Goal: Information Seeking & Learning: Learn about a topic

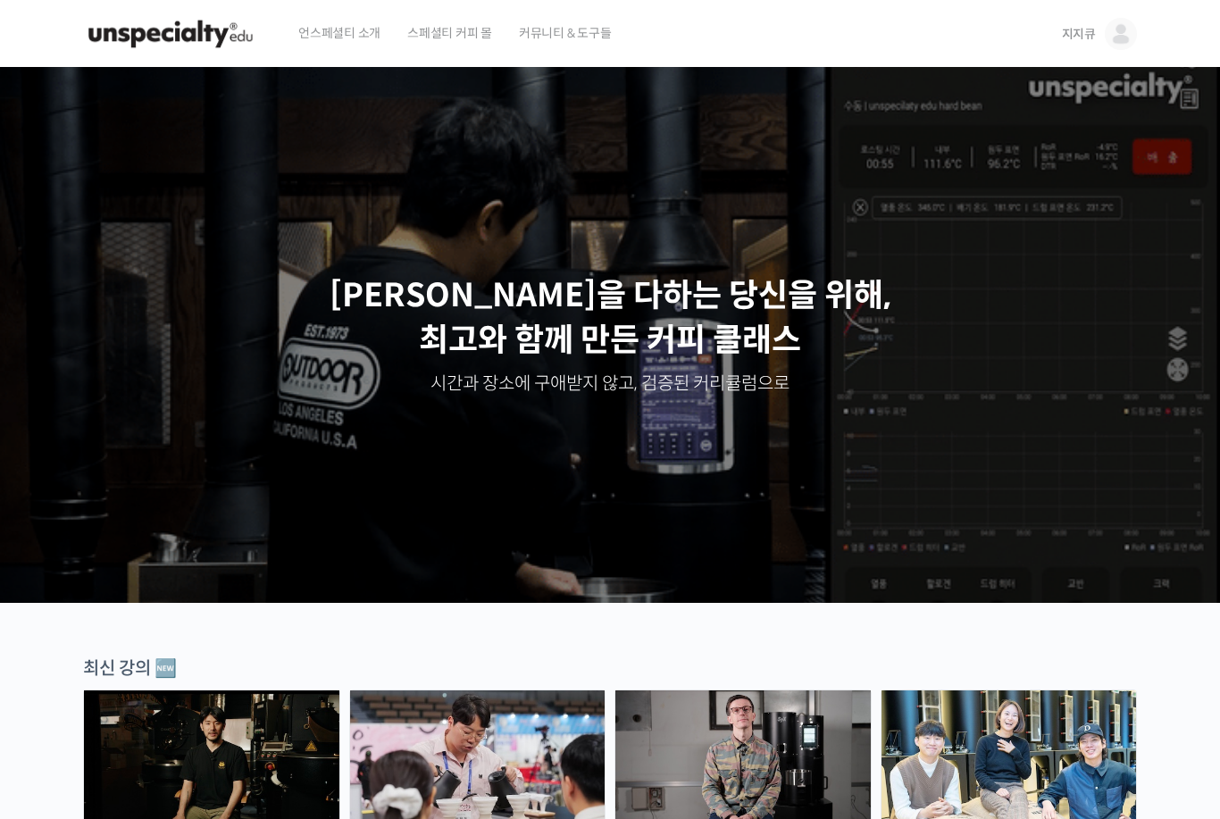
click at [1073, 32] on span "지지큐" at bounding box center [1079, 34] width 34 height 16
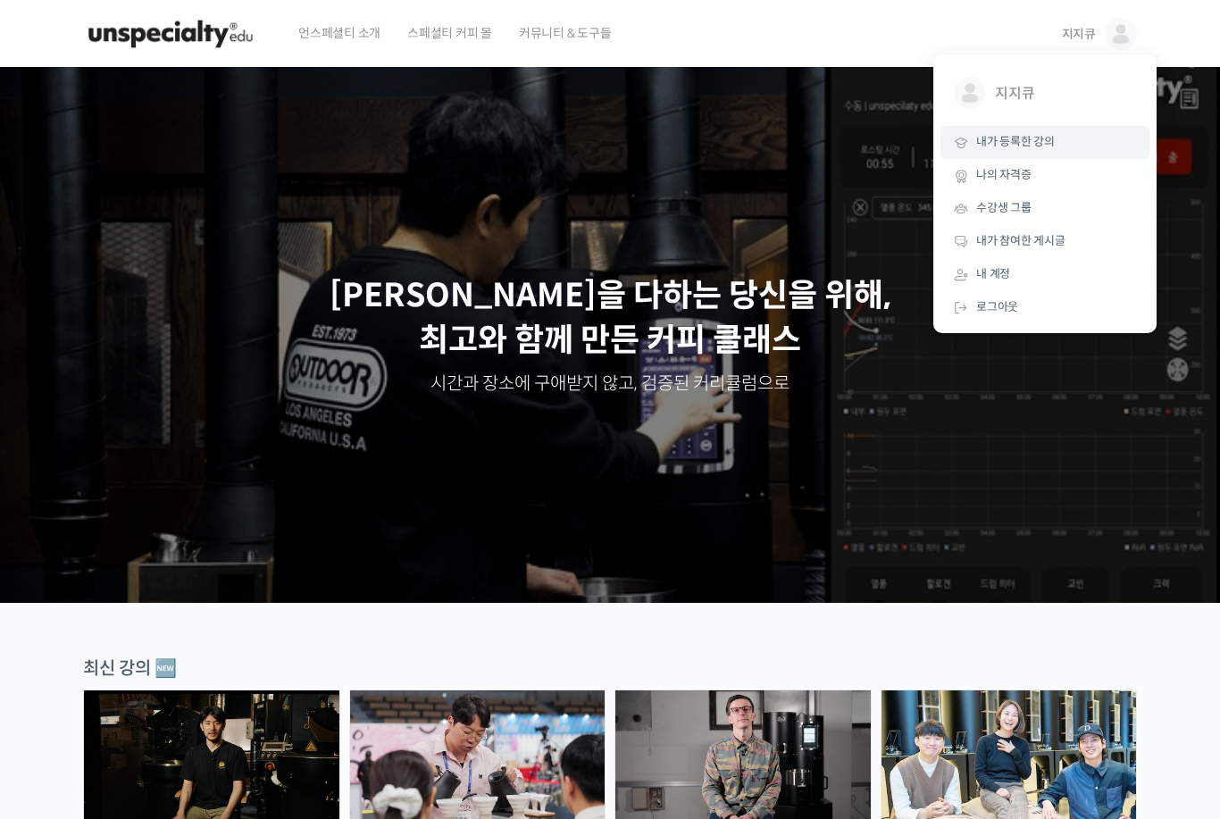
click at [1037, 143] on span "내가 등록한 강의" at bounding box center [1015, 141] width 79 height 15
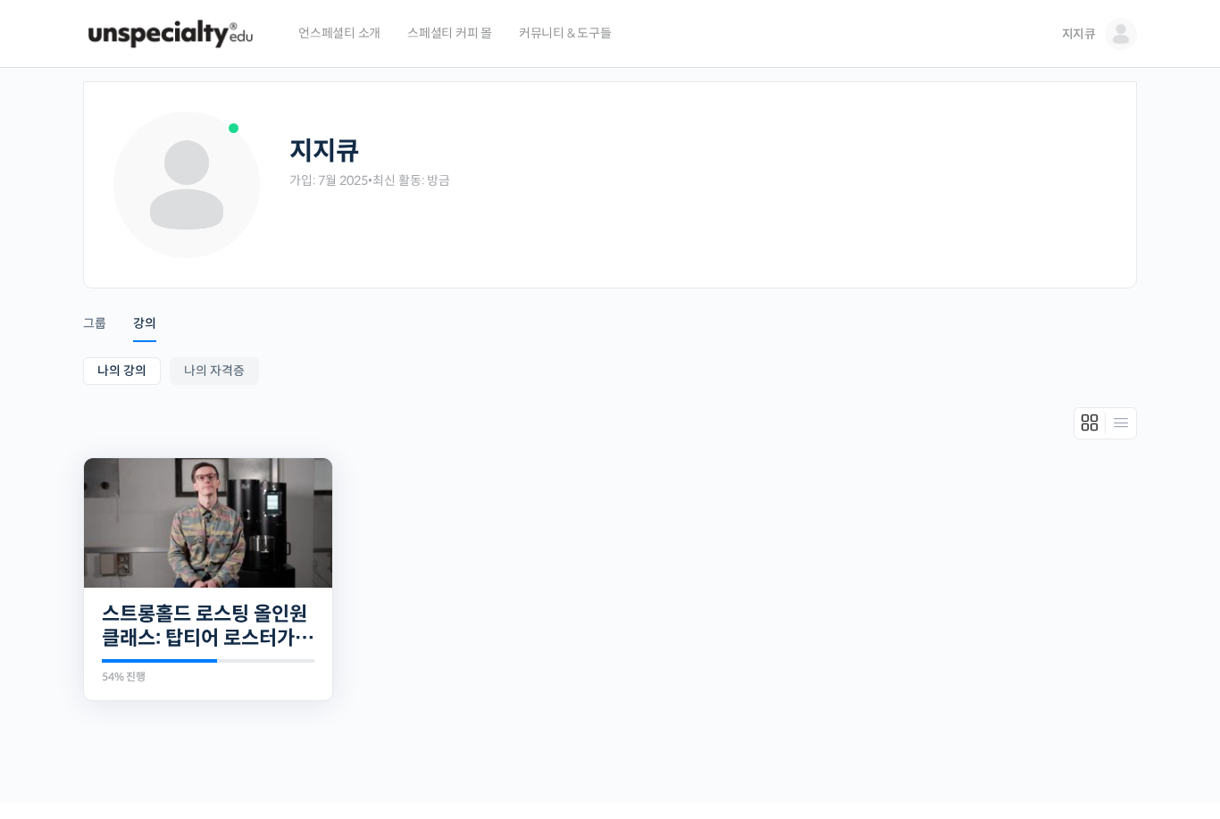
click at [225, 532] on img at bounding box center [208, 522] width 248 height 129
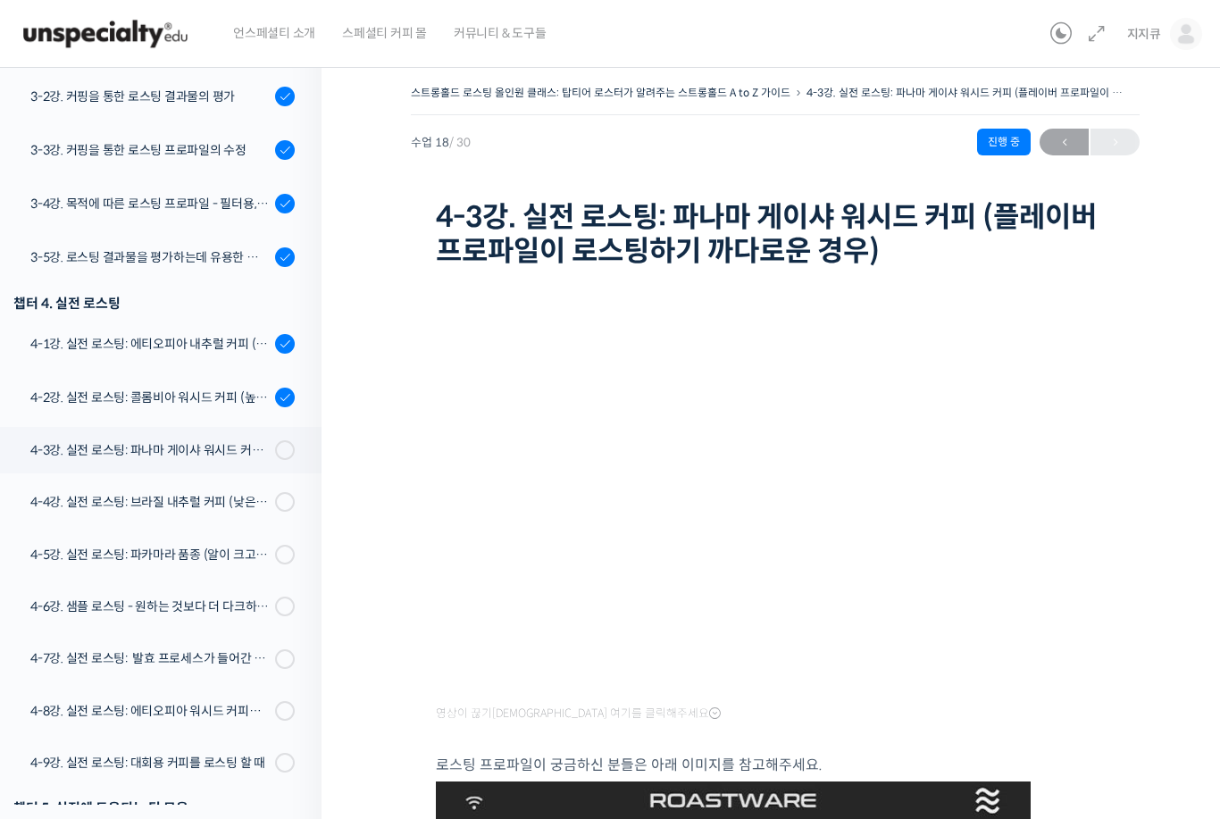
scroll to position [938, 0]
click at [210, 401] on div "4-2강. 실전 로스팅: 콜롬비아 워시드 커피 (높은 밀도와 수분율 때문에 1차 크랙에서 많은 수분을 방출하는 경우)" at bounding box center [149, 398] width 239 height 20
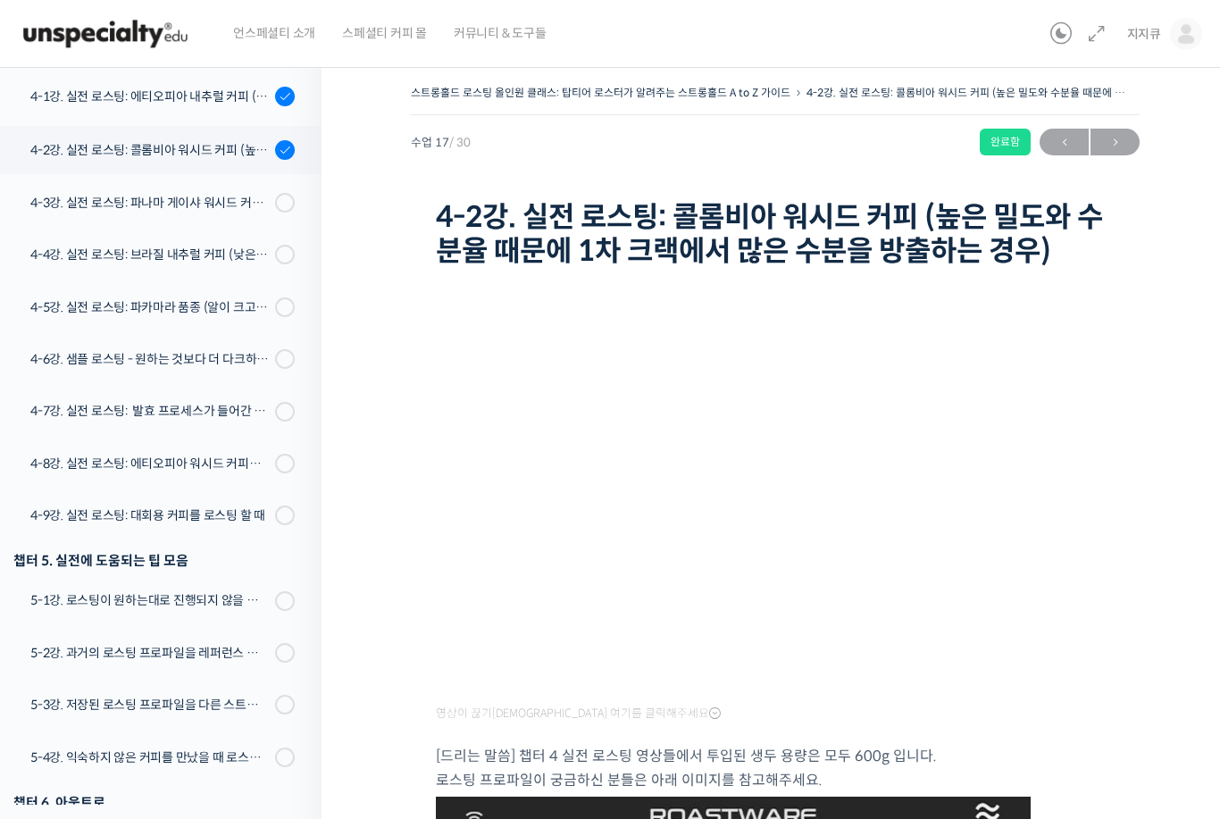
scroll to position [1244, 0]
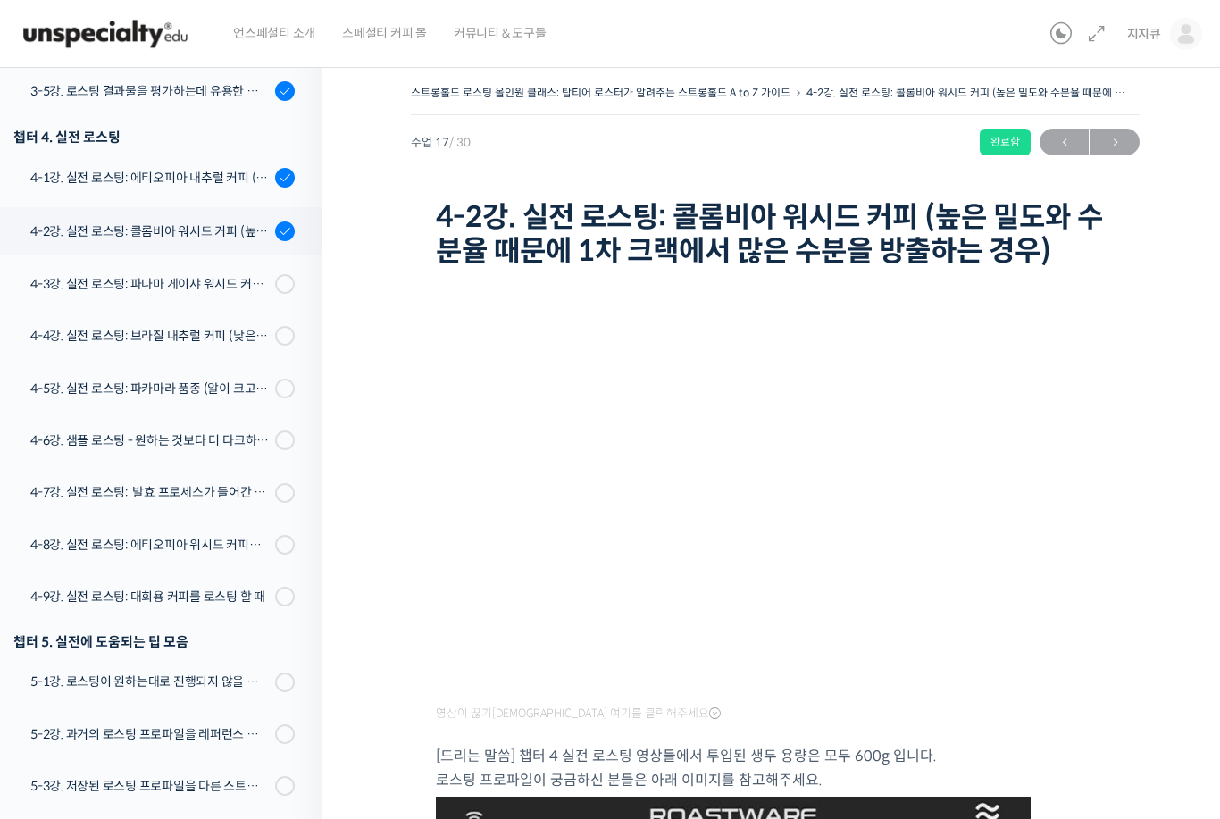
scroll to position [1107, 0]
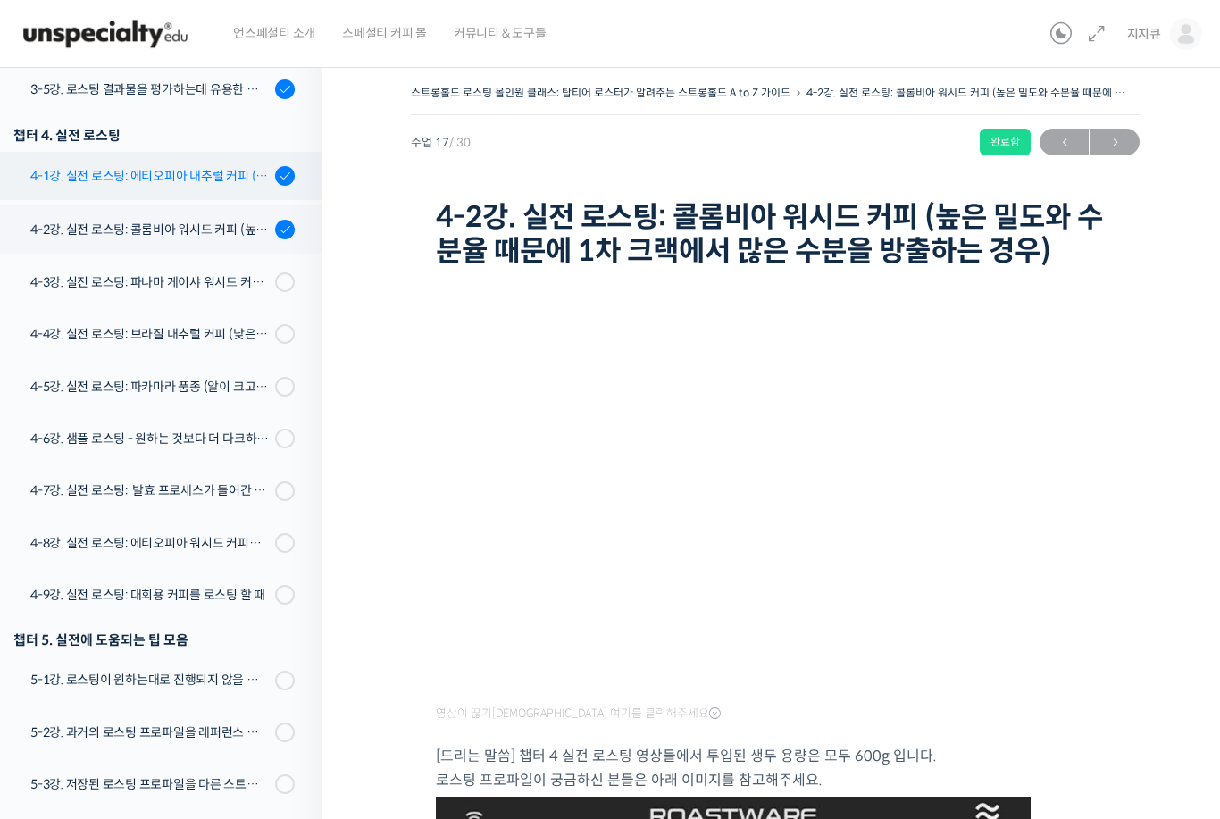
click at [218, 181] on div "4-1강. 실전 로스팅: 에티오피아 내추럴 커피 (당분이 많이 포함되어 있고 색이 고르지 않은 경우)" at bounding box center [149, 176] width 239 height 20
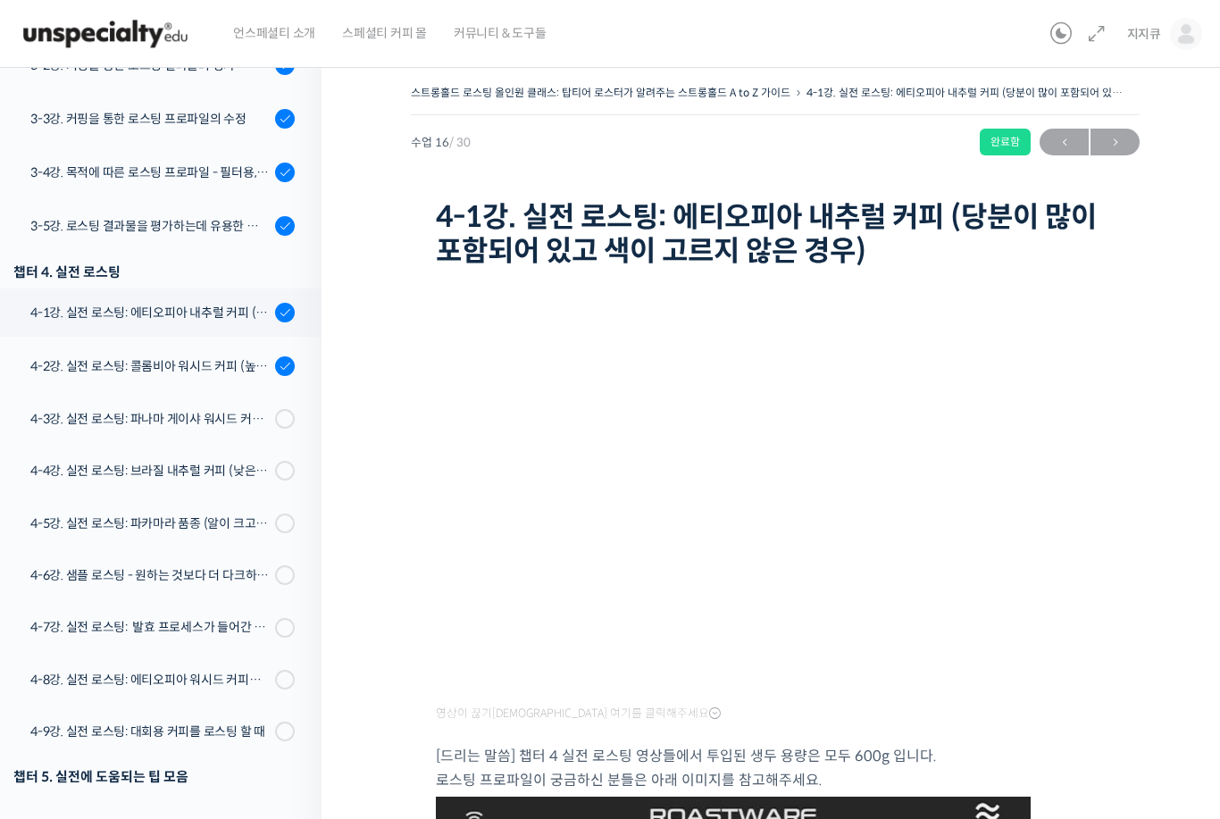
scroll to position [971, 0]
click at [96, 422] on div "4-3강. 실전 로스팅: 파나마 게이샤 워시드 커피 (플레이버 프로파일이 로스팅하기 까다로운 경우)" at bounding box center [149, 418] width 239 height 20
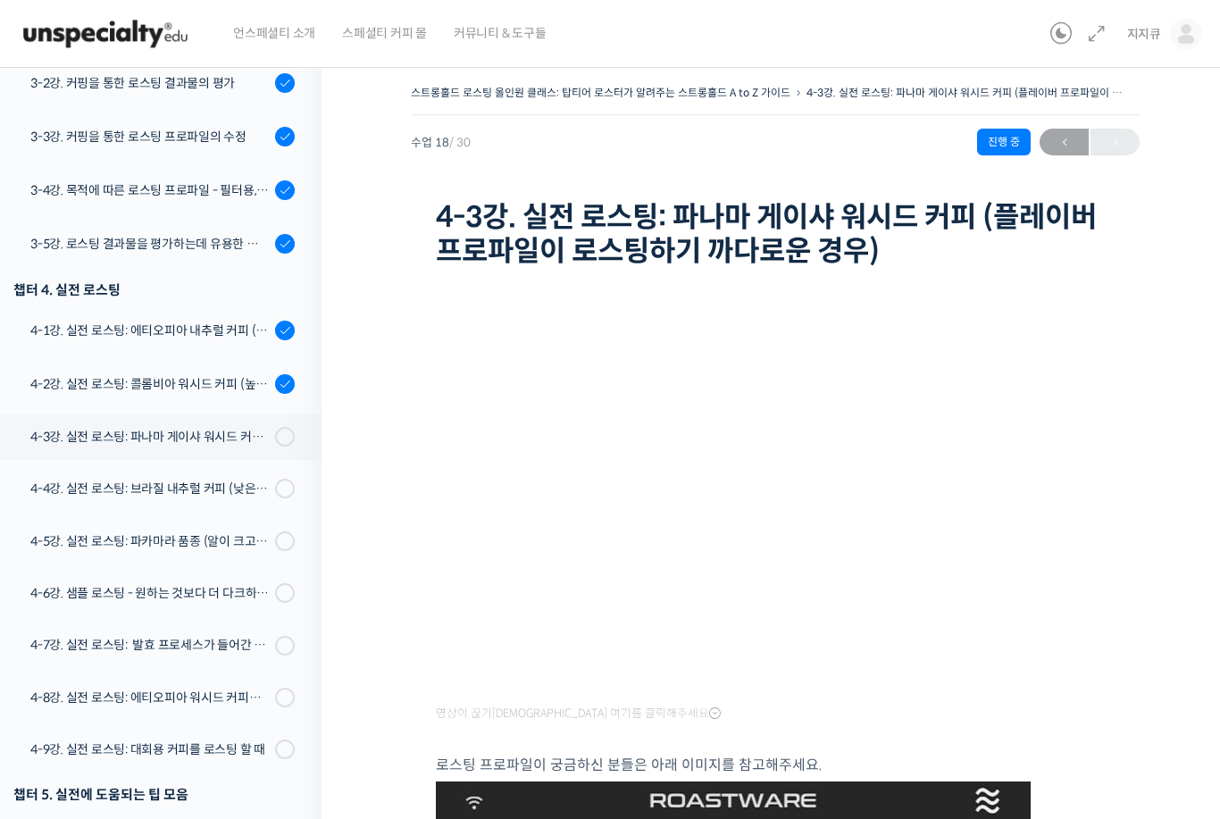
scroll to position [958, 0]
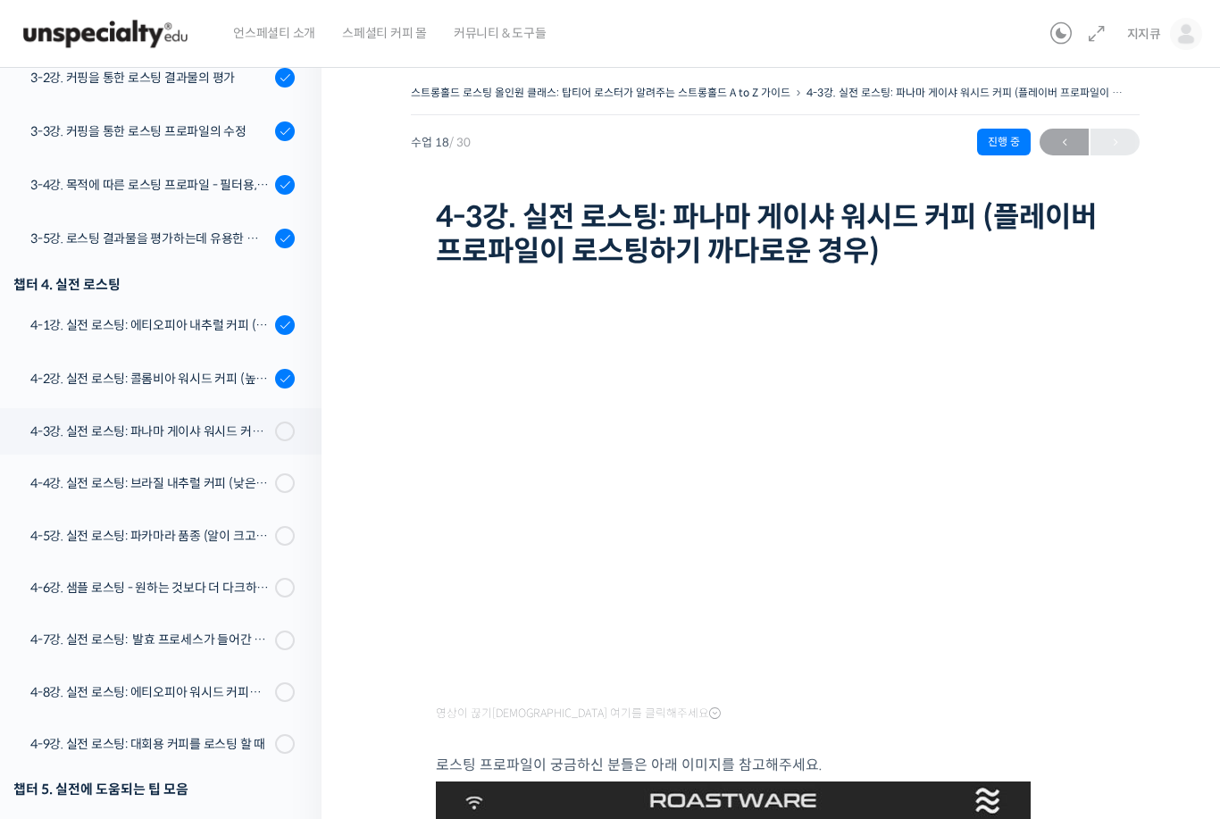
click at [977, 153] on div "진행 중" at bounding box center [1004, 142] width 54 height 27
click at [1013, 138] on div "진행 중" at bounding box center [1004, 142] width 54 height 27
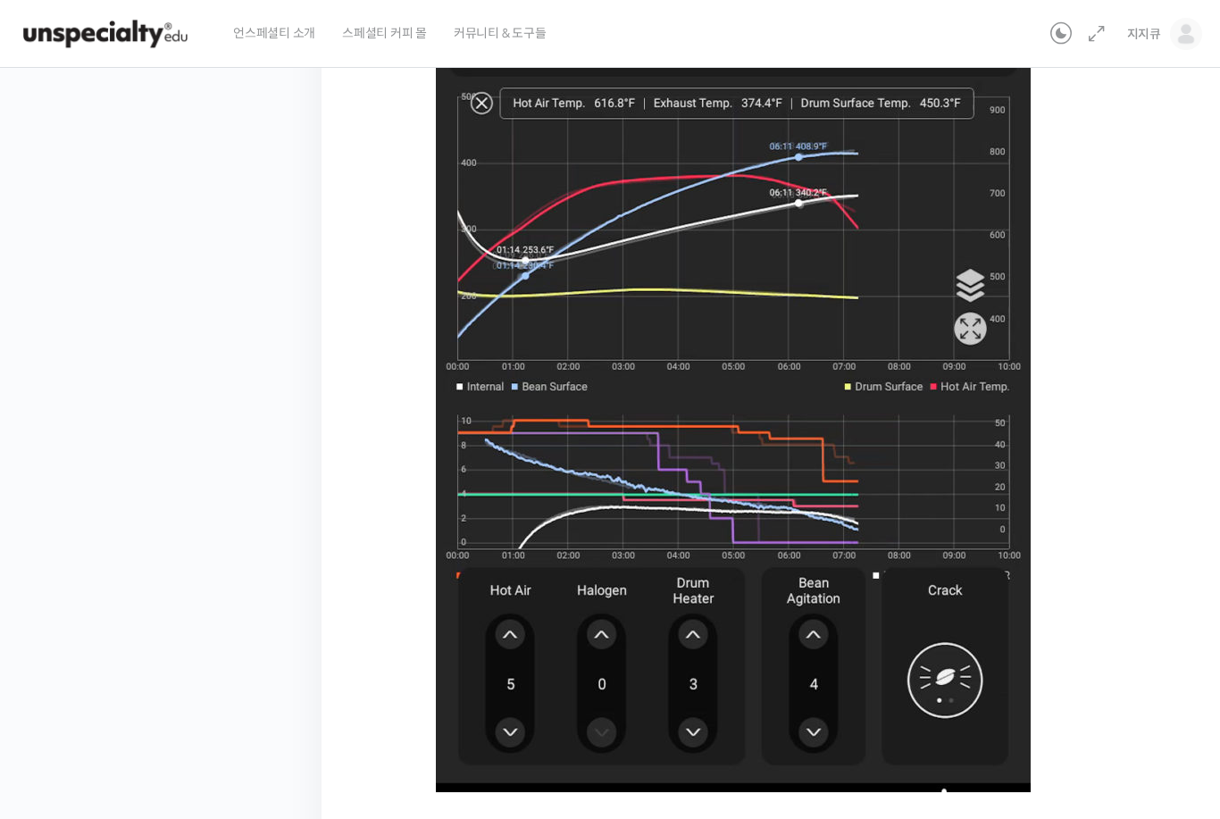
scroll to position [1024, 0]
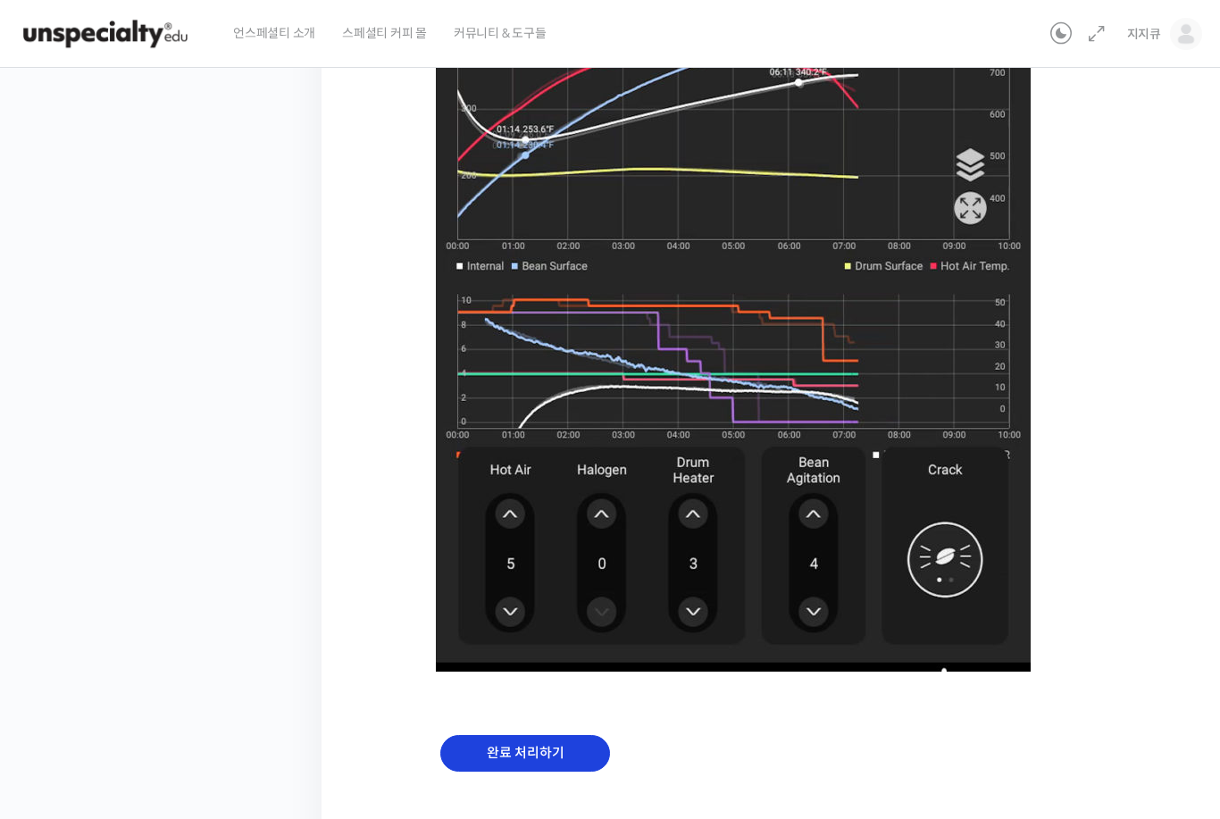
click at [555, 756] on input "완료 처리하기" at bounding box center [525, 753] width 170 height 37
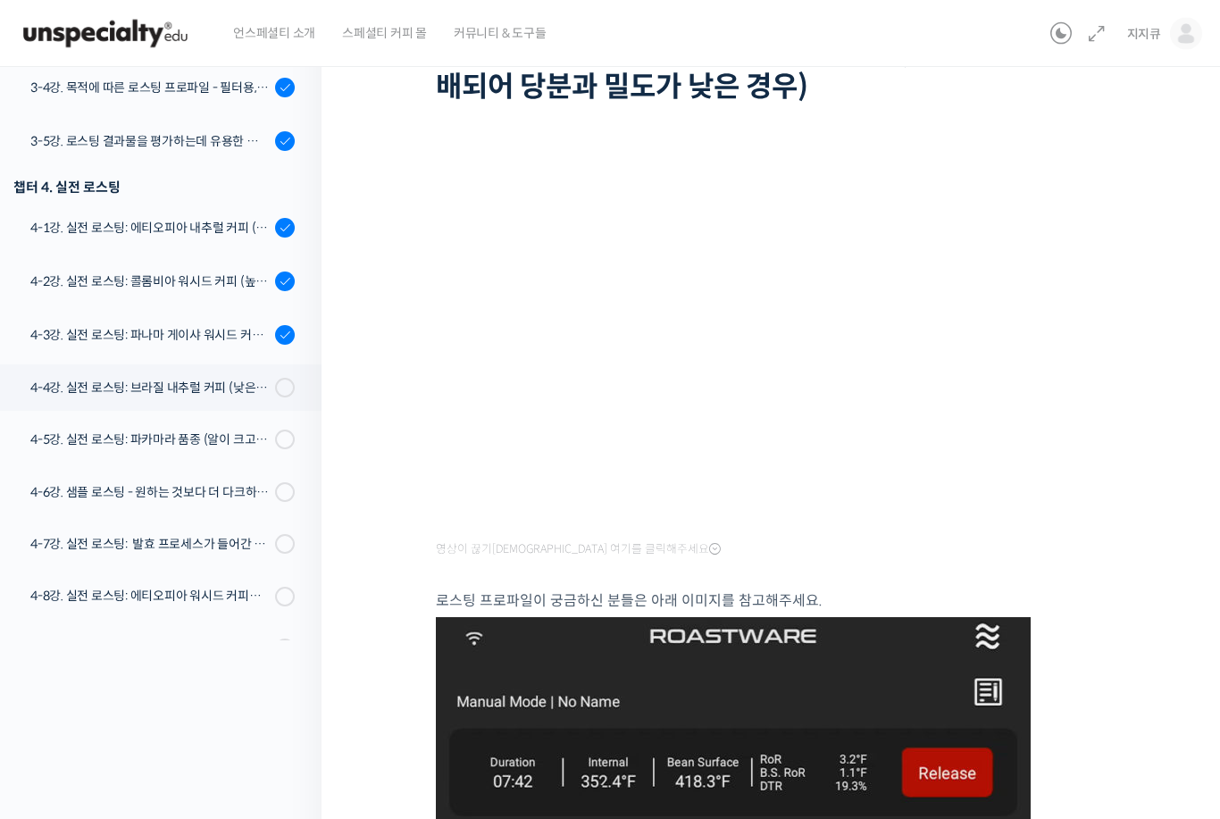
scroll to position [867, 0]
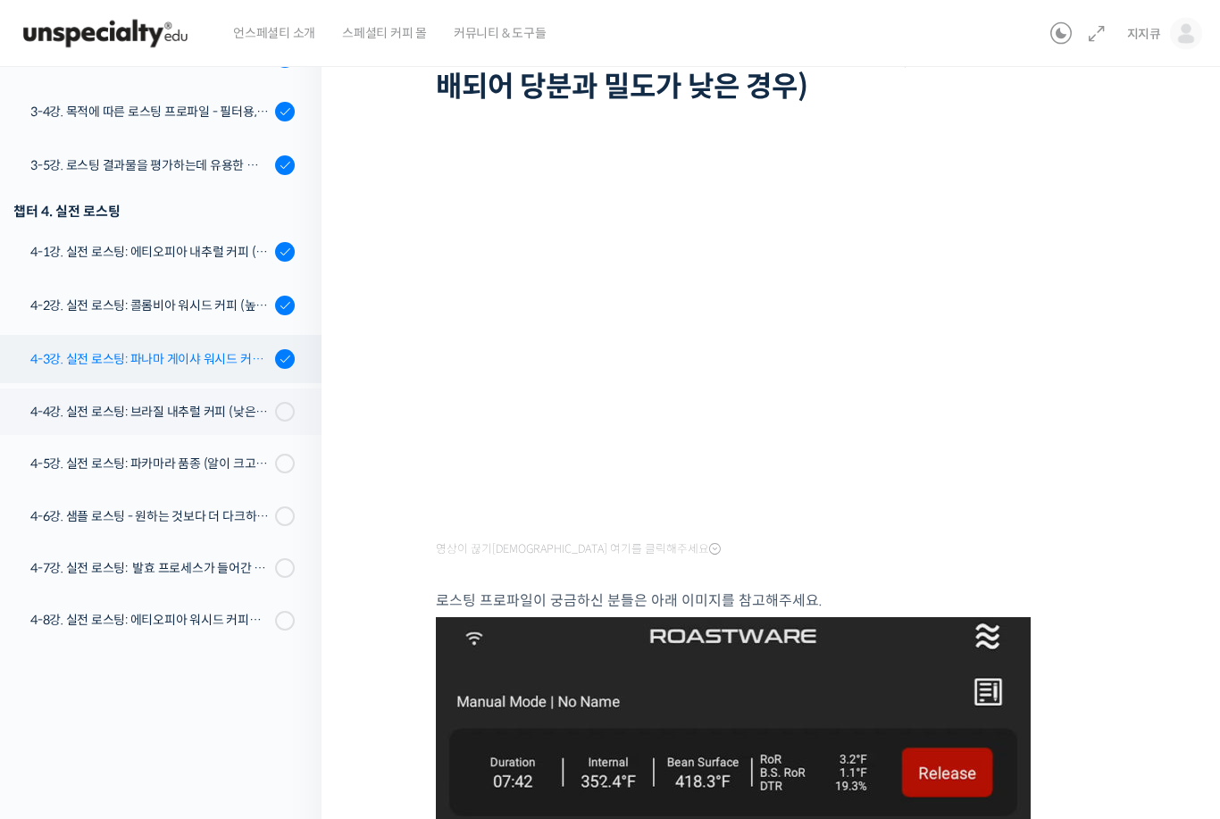
click at [104, 366] on div "4-3강. 실전 로스팅: 파나마 게이샤 워시드 커피 (플레이버 프로파일이 로스팅하기 까다로운 경우)" at bounding box center [149, 360] width 239 height 20
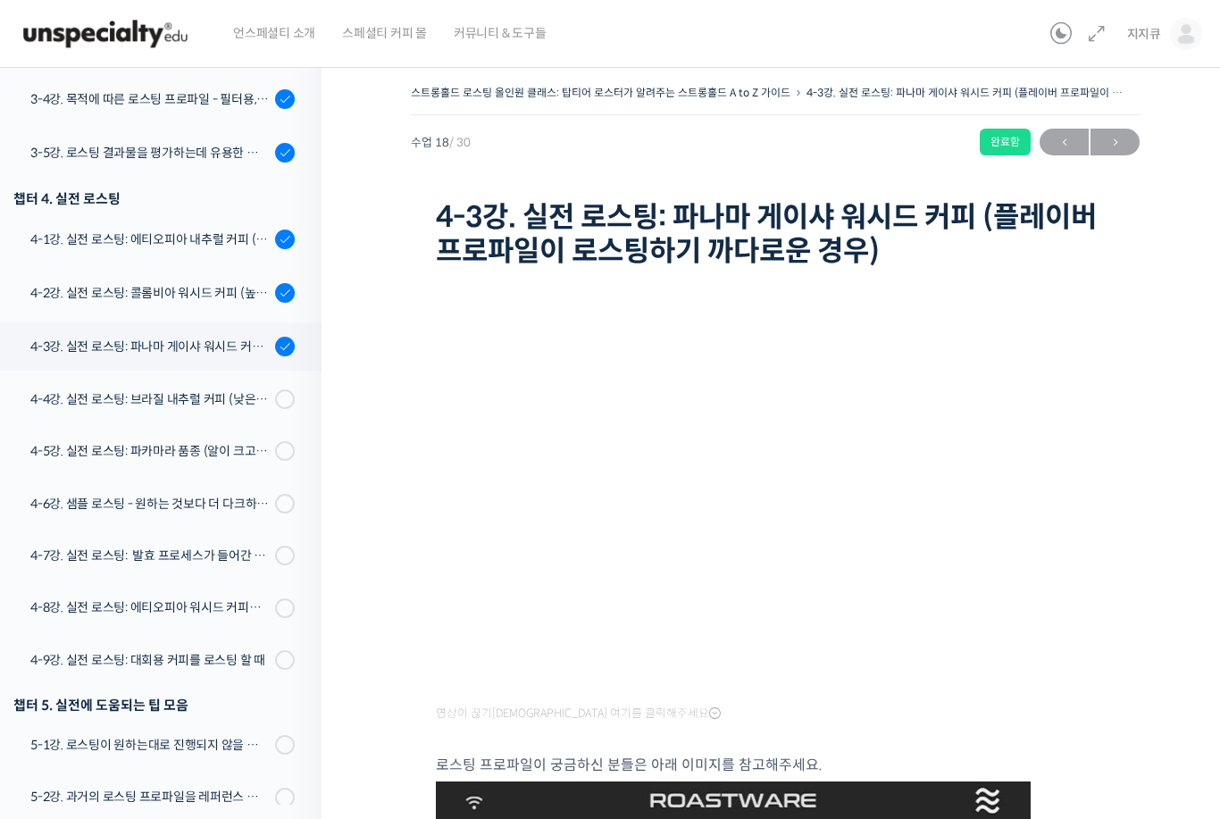
scroll to position [1046, 0]
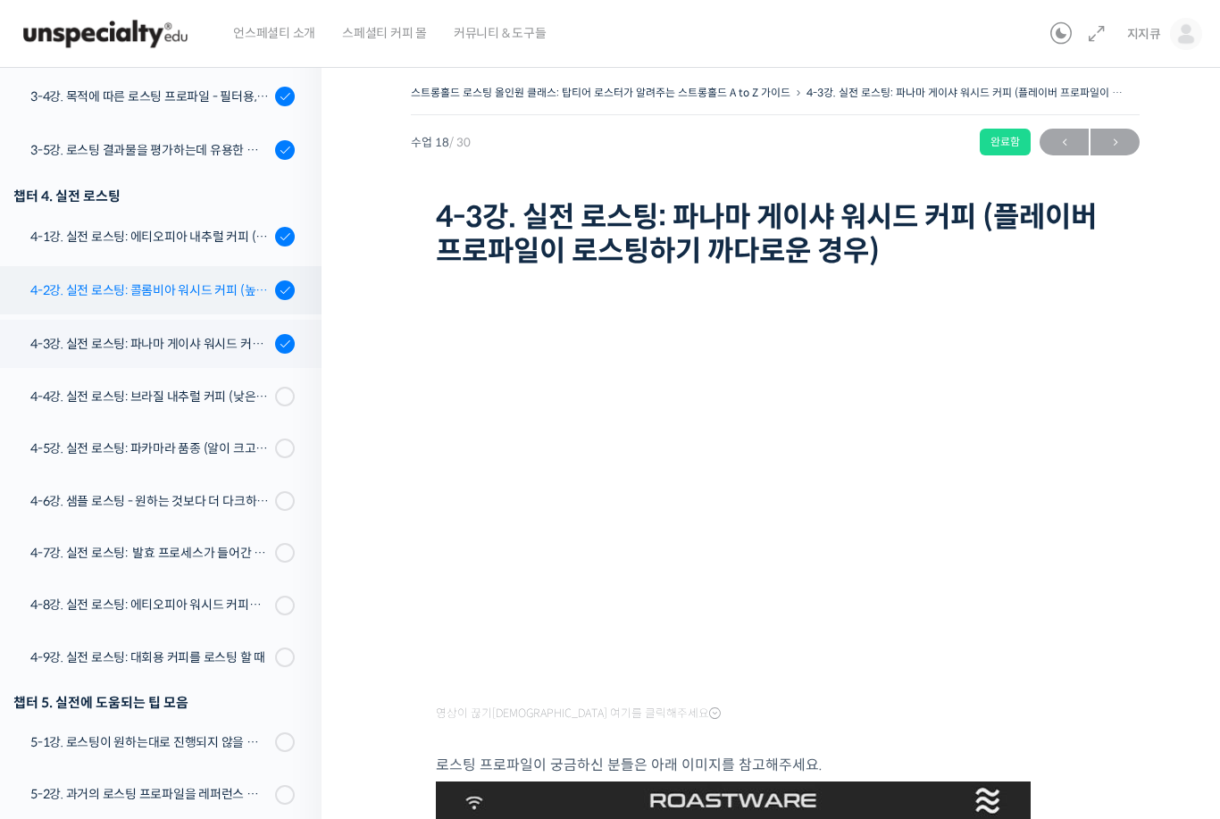
click at [208, 286] on div "4-2강. 실전 로스팅: 콜롬비아 워시드 커피 (높은 밀도와 수분율 때문에 1차 크랙에서 많은 수분을 방출하는 경우)" at bounding box center [149, 290] width 239 height 20
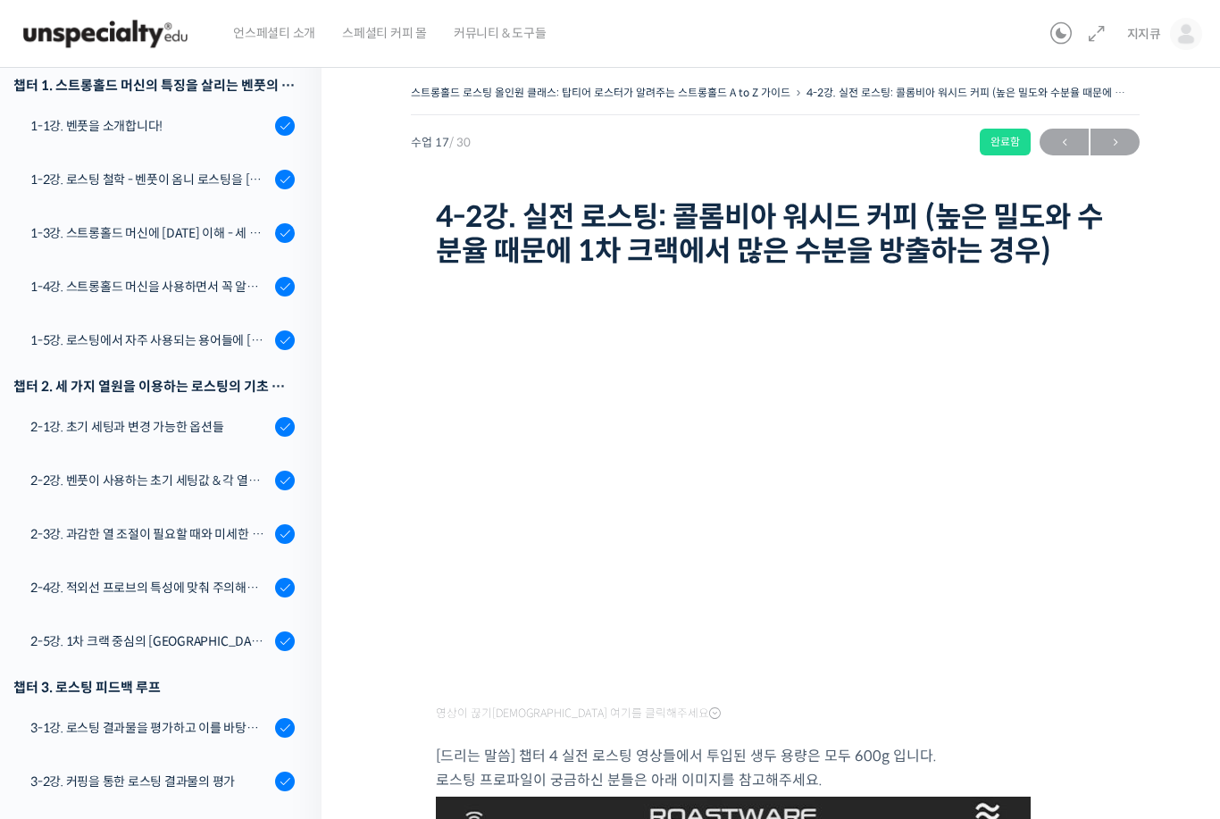
scroll to position [254, 0]
